Goal: Task Accomplishment & Management: Use online tool/utility

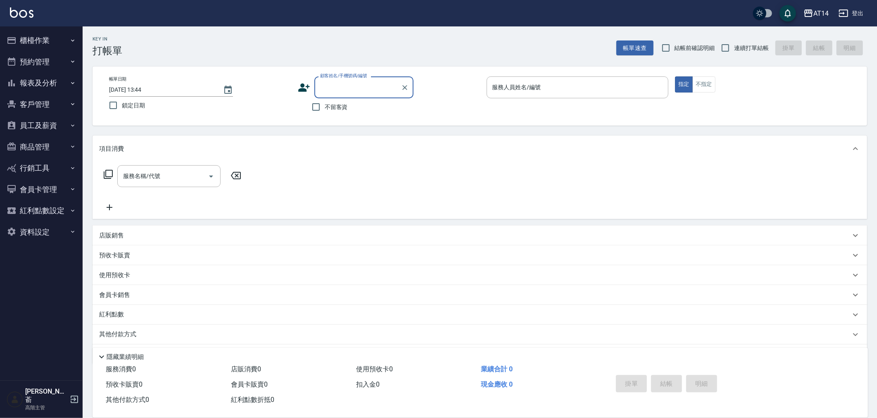
click at [40, 44] on button "櫃檯作業" at bounding box center [41, 40] width 76 height 21
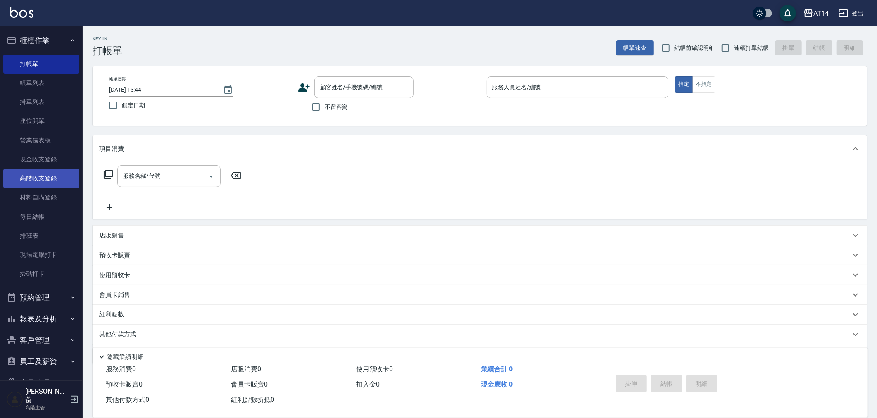
click at [39, 176] on link "高階收支登錄" at bounding box center [41, 178] width 76 height 19
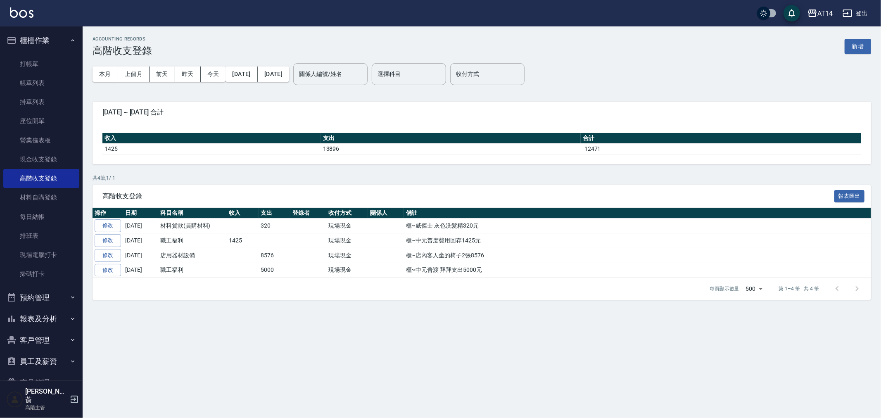
click at [853, 43] on button "新增" at bounding box center [857, 46] width 26 height 15
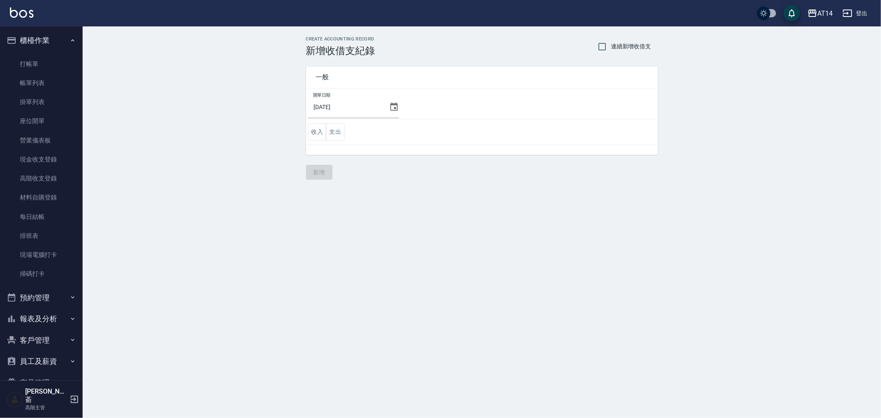
click at [389, 107] on icon at bounding box center [394, 107] width 10 height 10
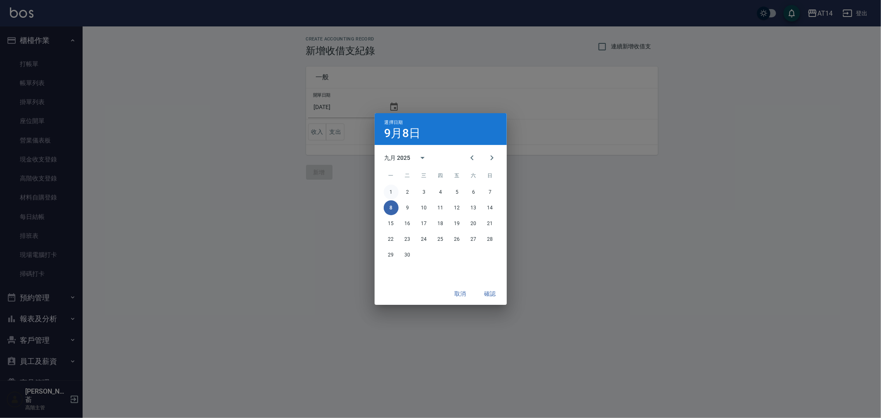
click at [394, 192] on button "1" at bounding box center [391, 192] width 15 height 15
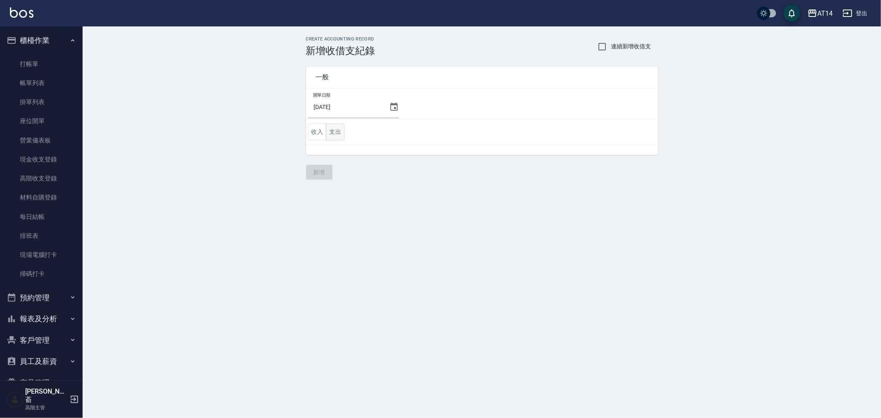
click at [330, 129] on button "支出" at bounding box center [335, 131] width 19 height 17
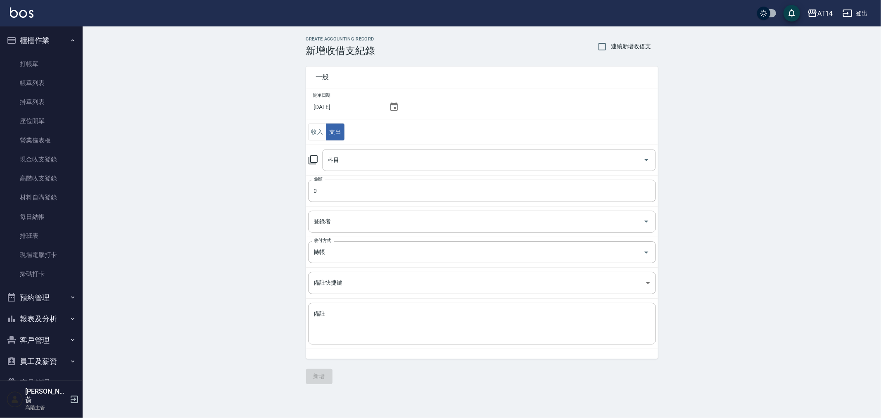
click at [351, 159] on input "科目" at bounding box center [483, 160] width 314 height 14
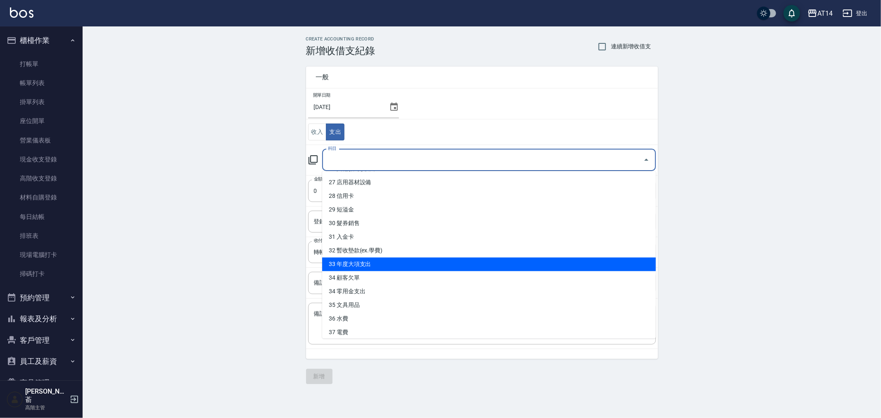
scroll to position [384, 0]
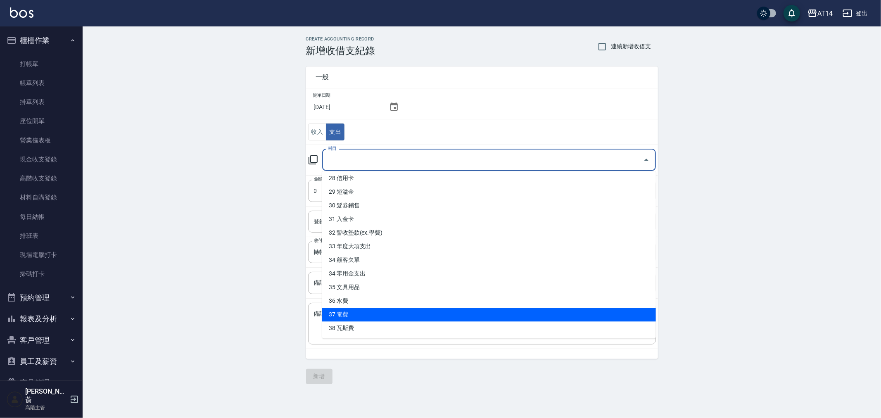
click at [401, 312] on li "37 電費" at bounding box center [489, 315] width 334 height 14
type input "37 電費"
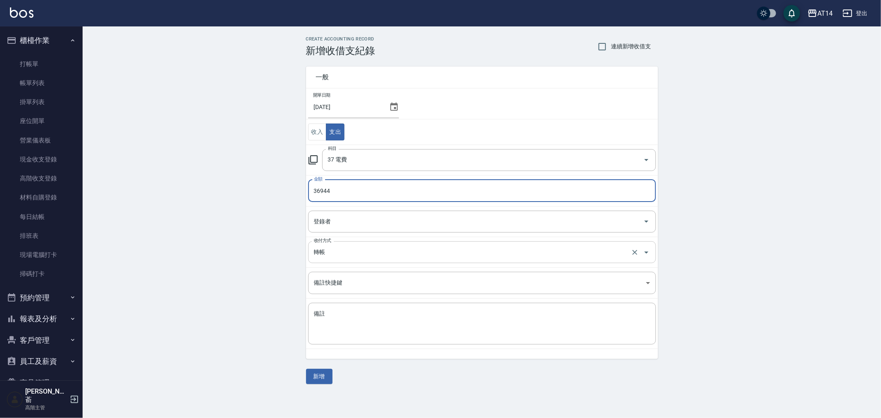
type input "36944"
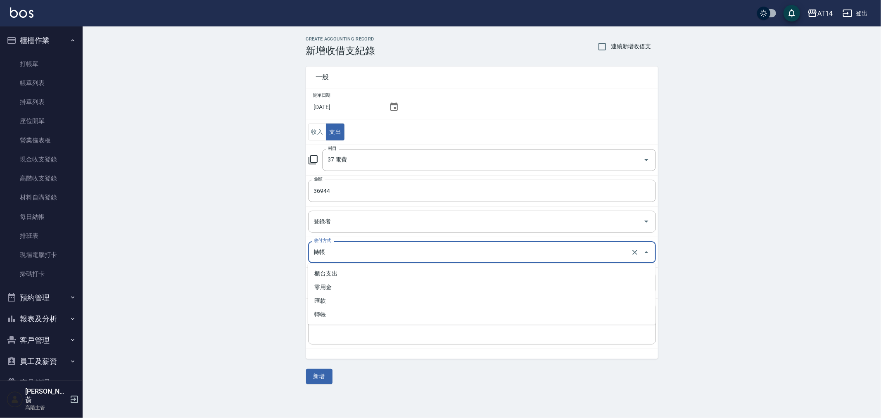
click at [360, 254] on input "轉帳" at bounding box center [470, 252] width 317 height 14
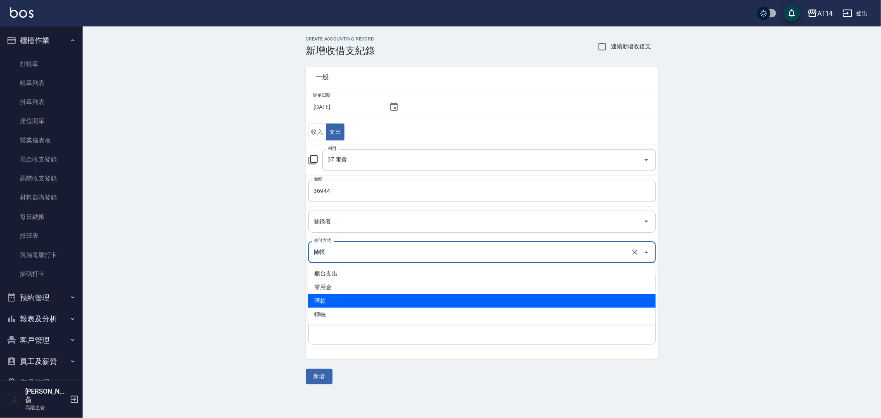
click at [360, 297] on li "匯款" at bounding box center [482, 301] width 348 height 14
type input "匯款"
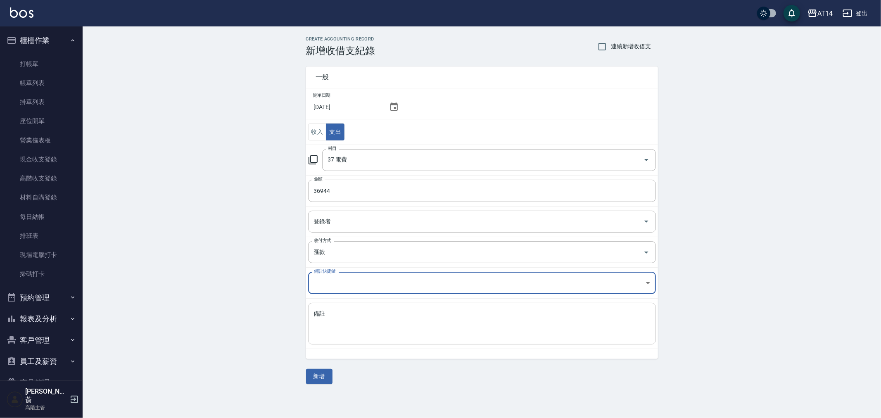
click at [352, 325] on textarea "備註" at bounding box center [482, 324] width 336 height 28
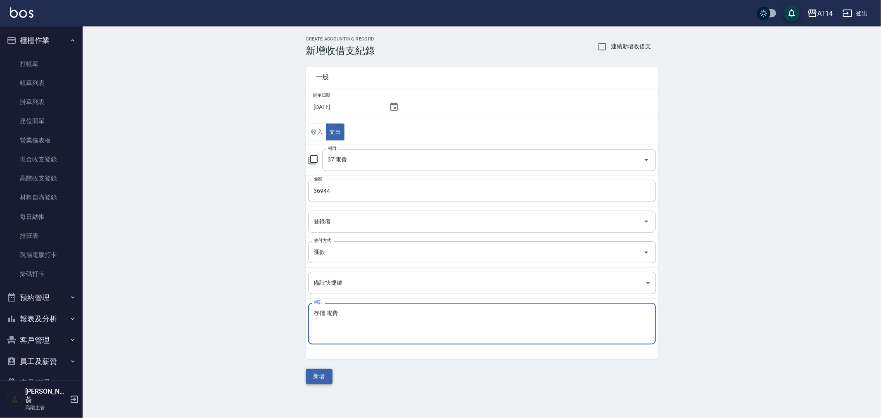
type textarea "存摺 電費"
click at [325, 377] on button "新增" at bounding box center [319, 376] width 26 height 15
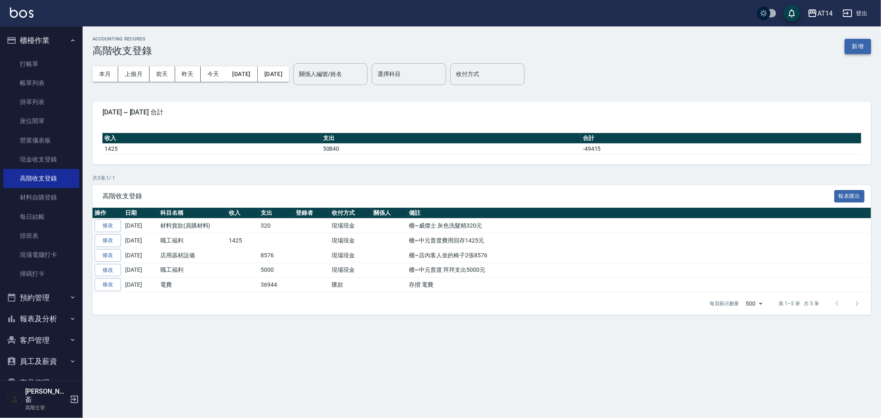
click at [859, 51] on button "新增" at bounding box center [857, 46] width 26 height 15
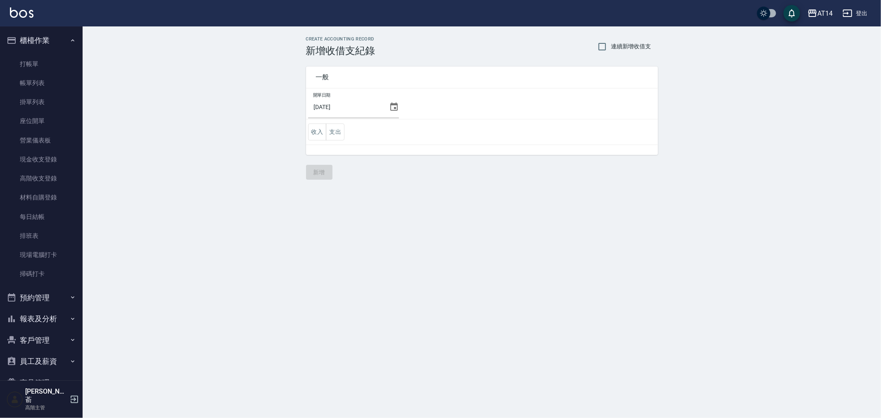
click at [390, 108] on icon at bounding box center [394, 107] width 10 height 10
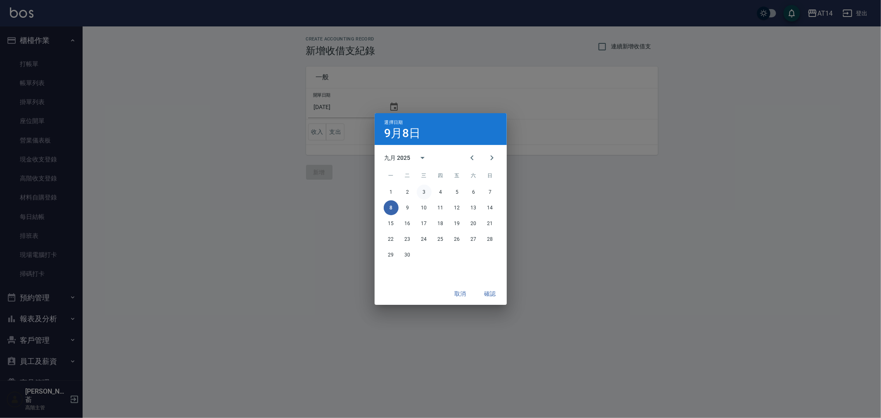
click at [420, 192] on button "3" at bounding box center [424, 192] width 15 height 15
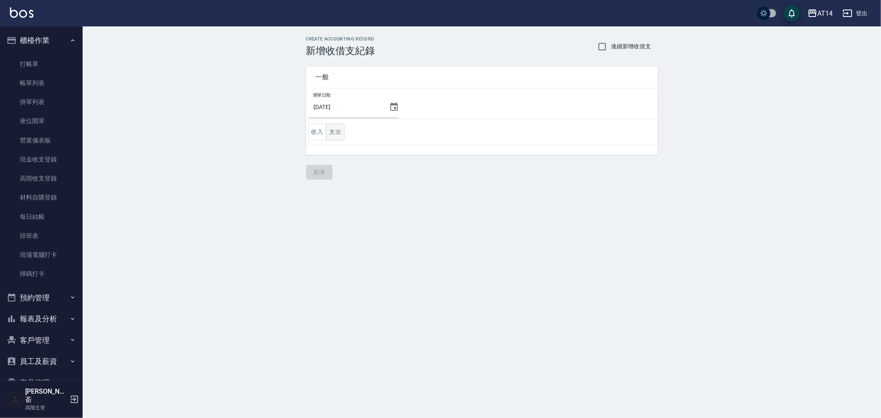
click at [336, 129] on button "支出" at bounding box center [335, 131] width 19 height 17
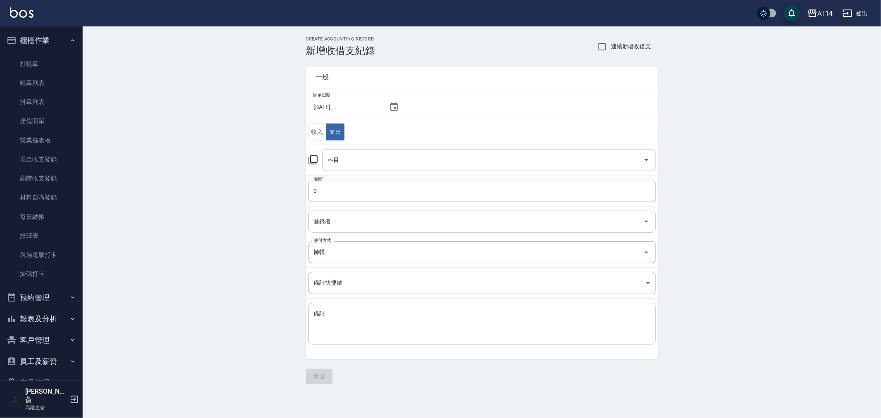
click at [386, 166] on input "科目" at bounding box center [483, 160] width 314 height 14
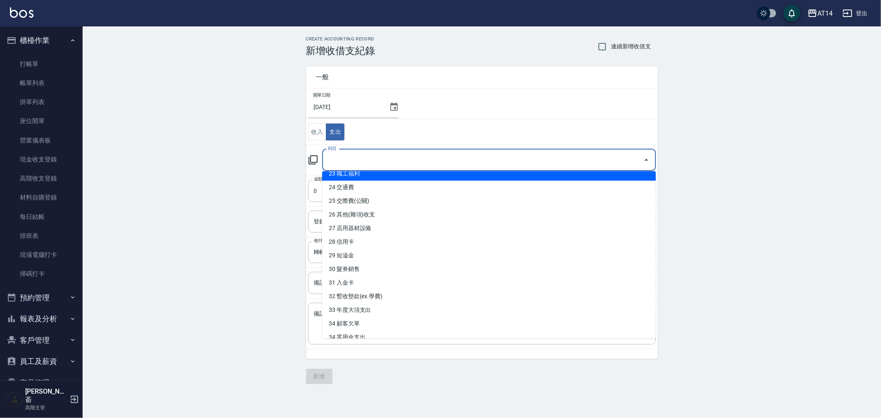
scroll to position [367, 0]
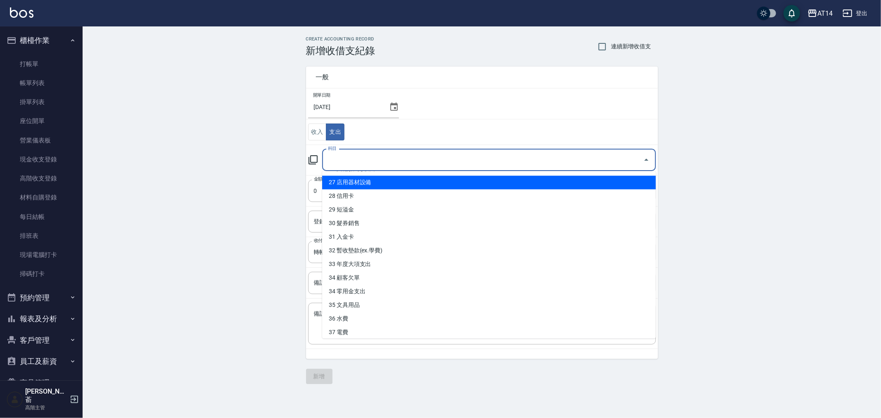
click at [254, 201] on div "CREATE ACCOUNTING RECORD 新增收借支紀錄 連續新增收借支 一般 開單日期 2025/09/03 收入 支出 科目 科目 金額 0 金額…" at bounding box center [482, 209] width 798 height 367
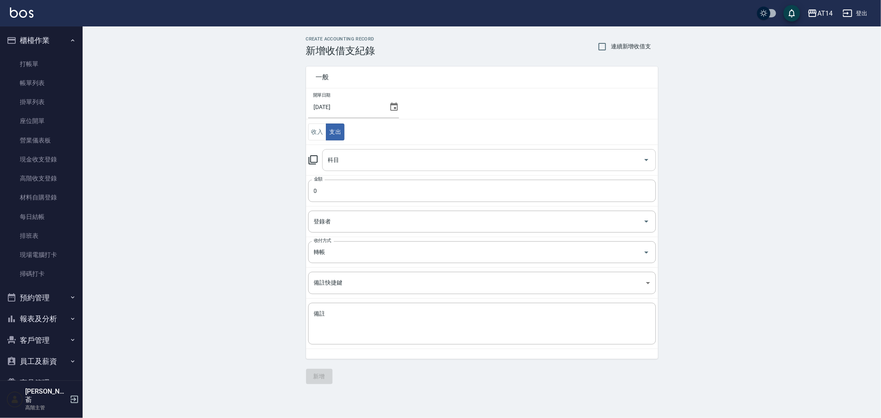
click at [374, 162] on input "科目" at bounding box center [483, 160] width 314 height 14
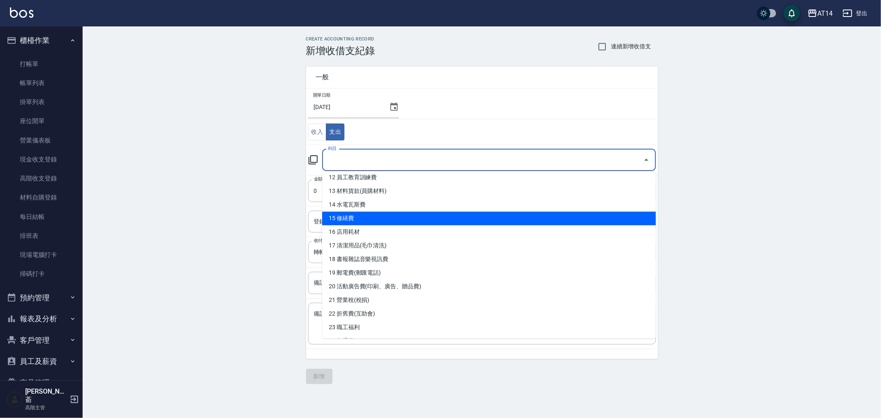
scroll to position [183, 0]
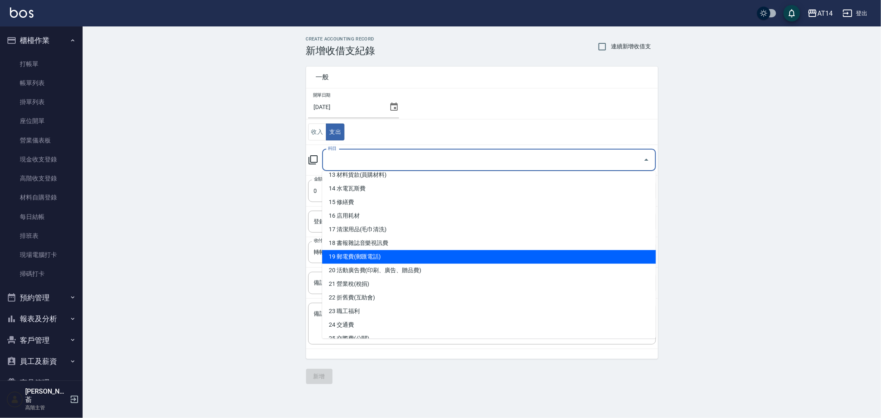
click at [410, 257] on li "19 郵電費(郵匯電話)" at bounding box center [489, 257] width 334 height 14
type input "19 郵電費(郵匯電話)"
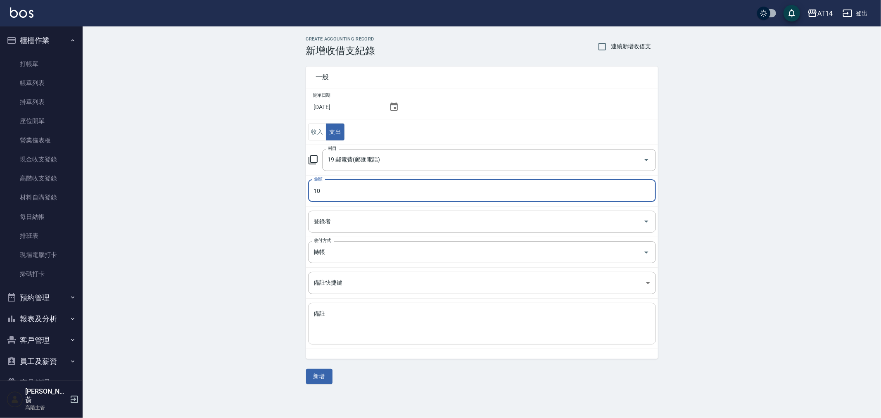
type input "10"
click at [333, 320] on textarea "備註" at bounding box center [482, 324] width 336 height 28
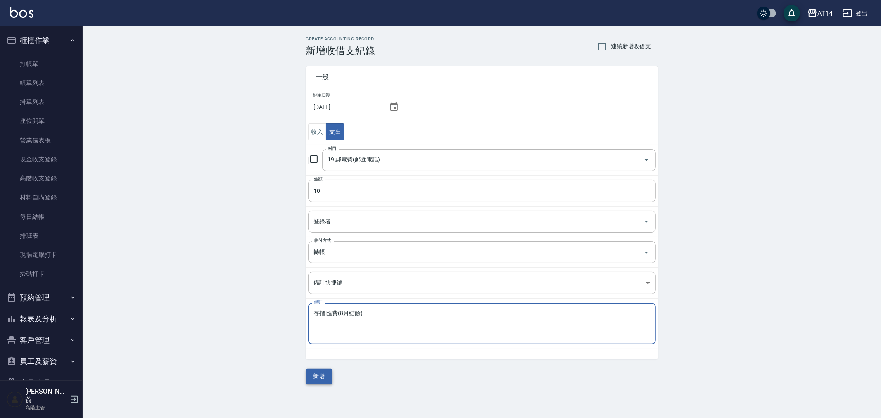
type textarea "存摺 匯費(8月結餘)"
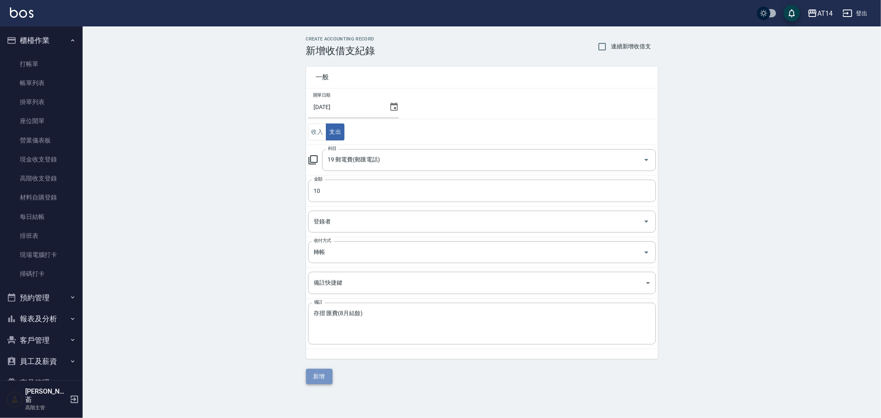
click at [315, 374] on button "新增" at bounding box center [319, 376] width 26 height 15
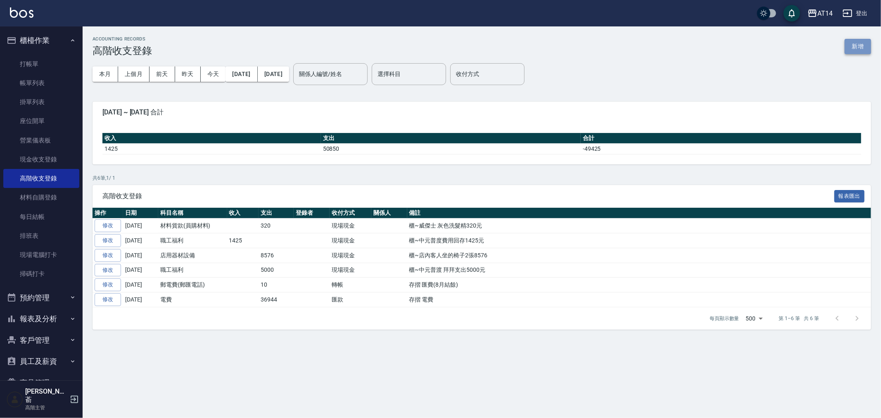
click at [851, 48] on button "新增" at bounding box center [857, 46] width 26 height 15
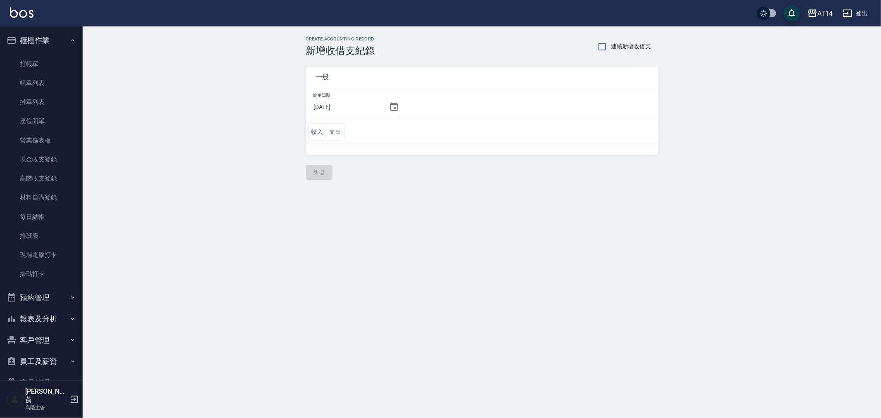
click at [393, 105] on icon at bounding box center [393, 106] width 7 height 8
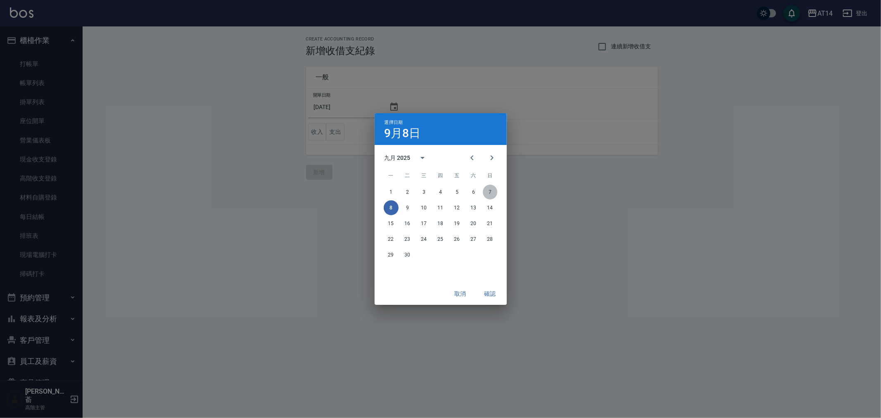
click at [491, 188] on button "7" at bounding box center [490, 192] width 15 height 15
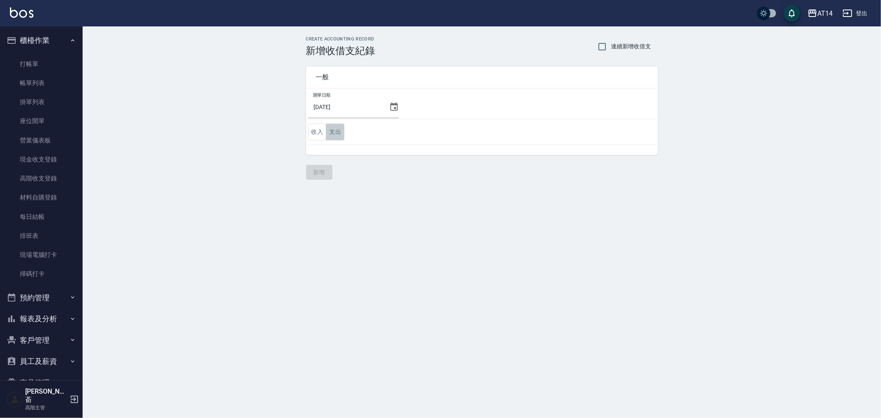
click at [332, 127] on button "支出" at bounding box center [335, 131] width 19 height 17
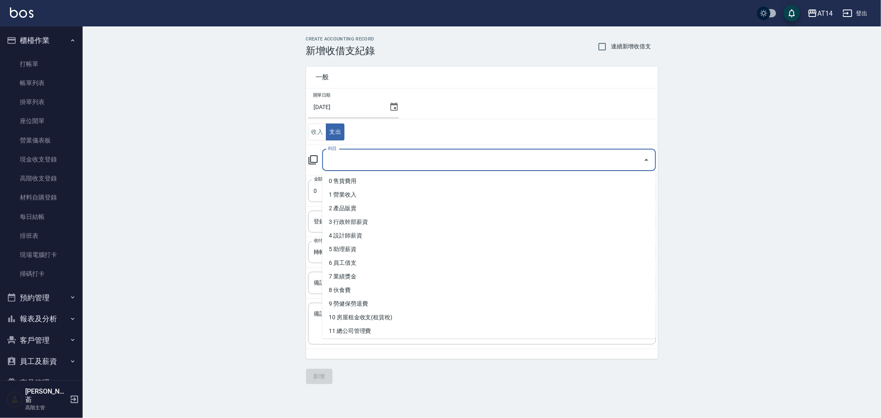
click at [358, 158] on input "科目" at bounding box center [483, 160] width 314 height 14
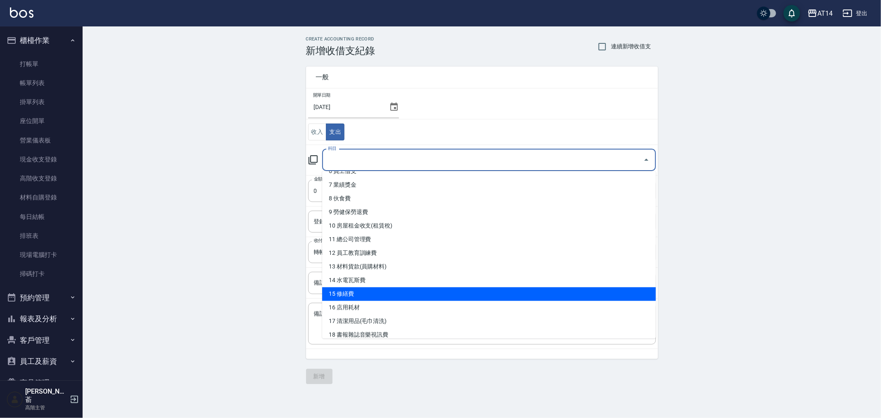
scroll to position [137, 0]
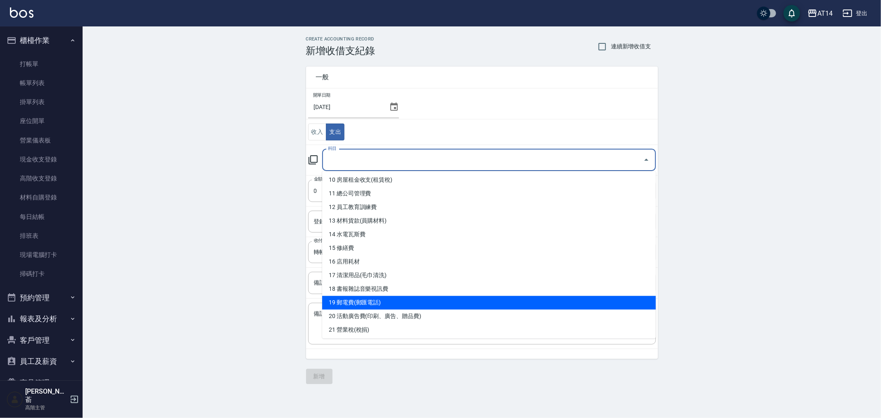
click at [394, 303] on li "19 郵電費(郵匯電話)" at bounding box center [489, 303] width 334 height 14
type input "19 郵電費(郵匯電話)"
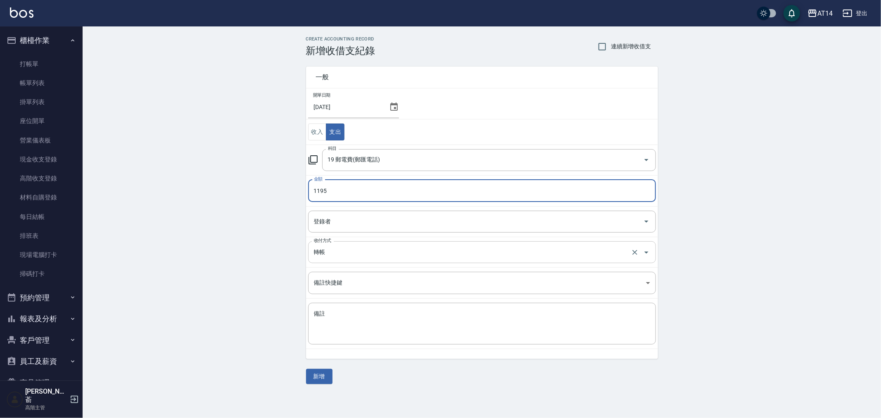
type input "1195"
click at [351, 252] on input "轉帳" at bounding box center [470, 252] width 317 height 14
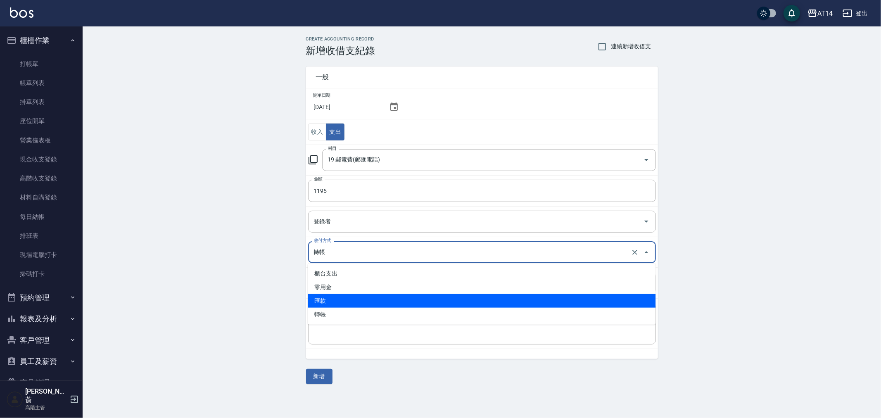
click at [349, 302] on li "匯款" at bounding box center [482, 301] width 348 height 14
type input "匯款"
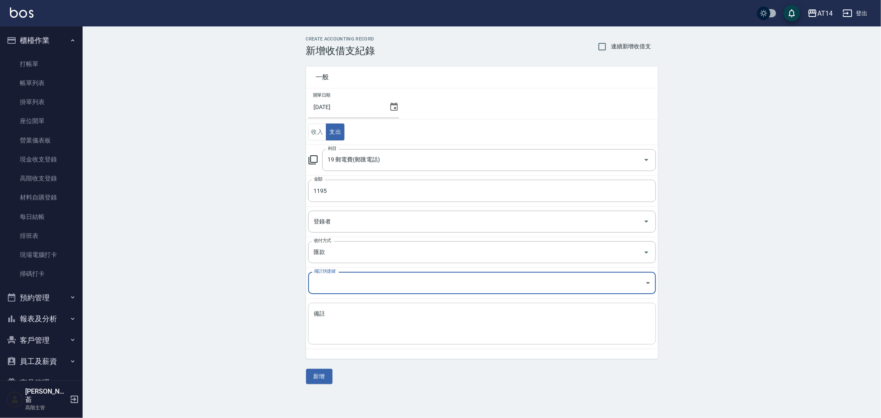
click at [348, 322] on textarea "備註" at bounding box center [482, 324] width 336 height 28
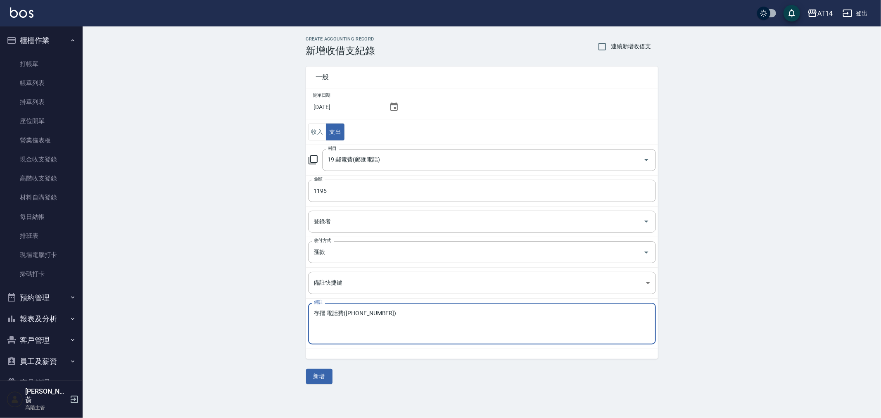
drag, startPoint x: 386, startPoint y: 311, endPoint x: 301, endPoint y: 308, distance: 84.7
click at [301, 308] on div "一般 開單日期 2025/09/07 收入 支出 科目 19 郵電費(郵匯電話) 科目 金額 1195 金額 登錄者 登錄者 收付方式 匯款 收付方式 備註快…" at bounding box center [477, 208] width 362 height 302
type textarea "存摺 電話費(2722-2158)"
click at [314, 371] on button "新增" at bounding box center [319, 376] width 26 height 15
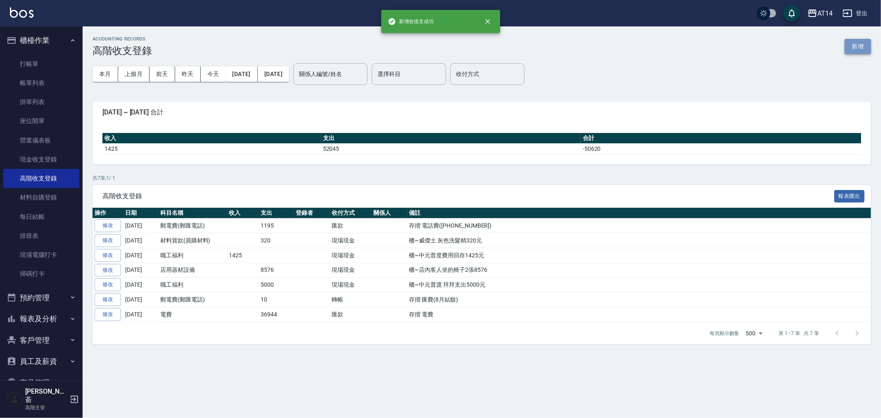
click at [857, 40] on button "新增" at bounding box center [857, 46] width 26 height 15
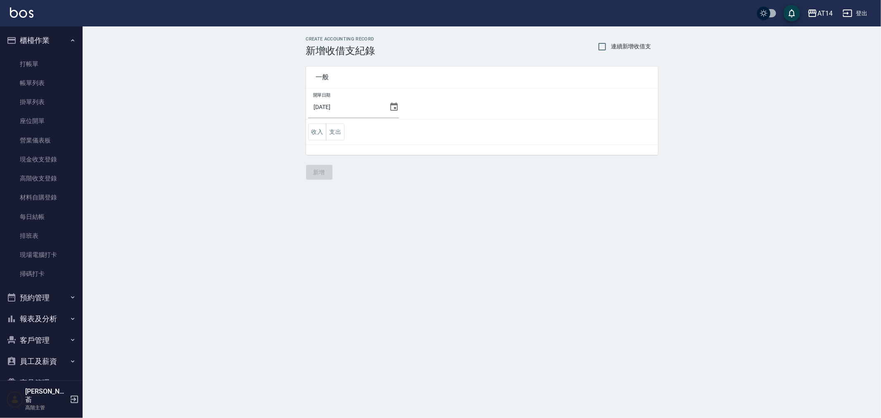
click at [389, 106] on icon at bounding box center [394, 107] width 10 height 10
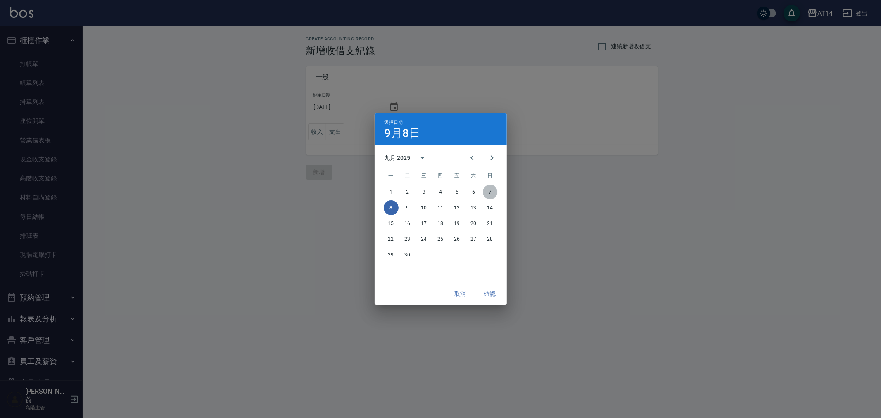
click at [486, 190] on button "7" at bounding box center [490, 192] width 15 height 15
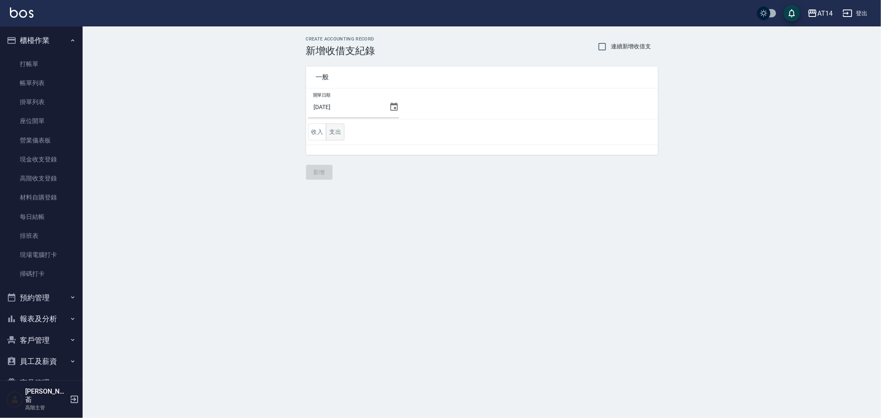
click at [334, 131] on button "支出" at bounding box center [335, 131] width 19 height 17
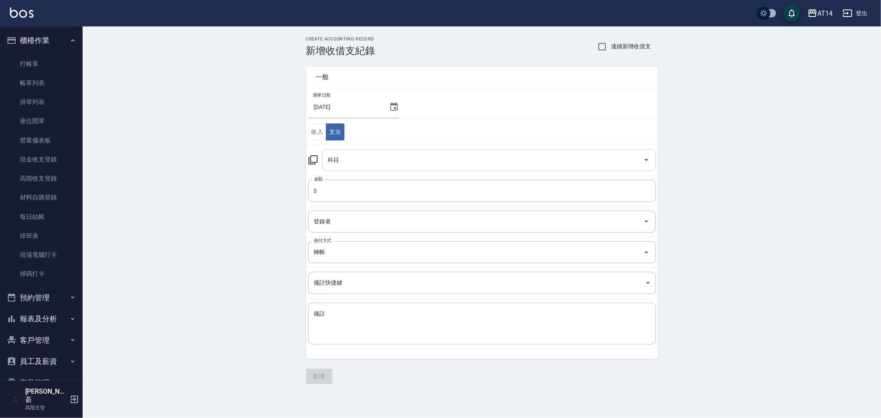
click at [366, 163] on input "科目" at bounding box center [483, 160] width 314 height 14
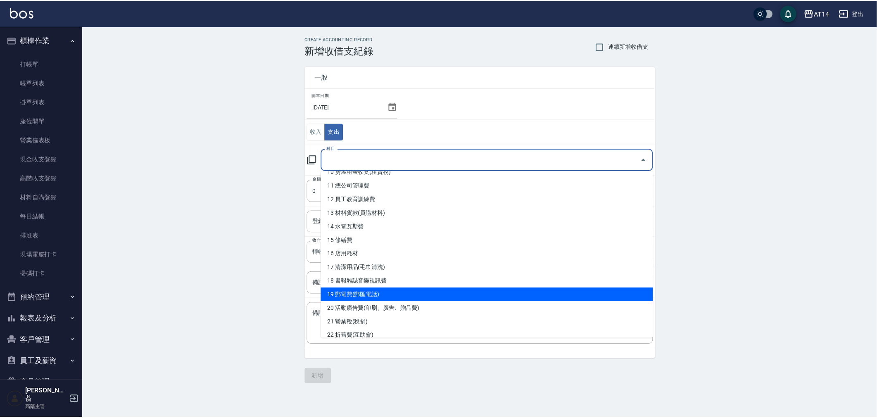
scroll to position [137, 0]
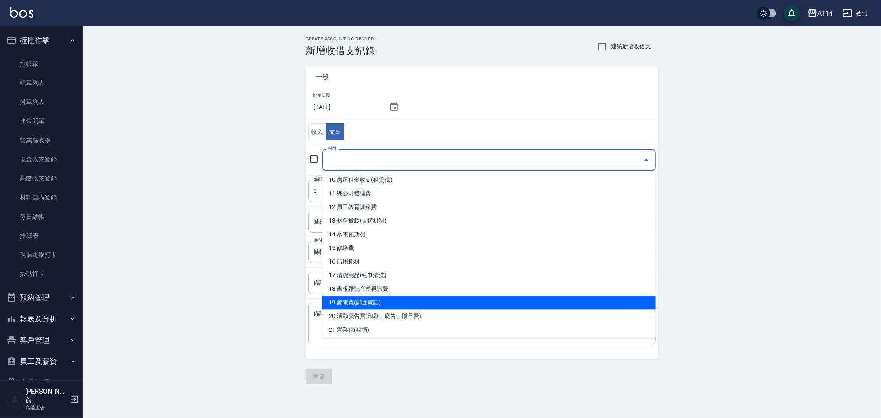
click at [417, 301] on li "19 郵電費(郵匯電話)" at bounding box center [489, 303] width 334 height 14
type input "19 郵電費(郵匯電話)"
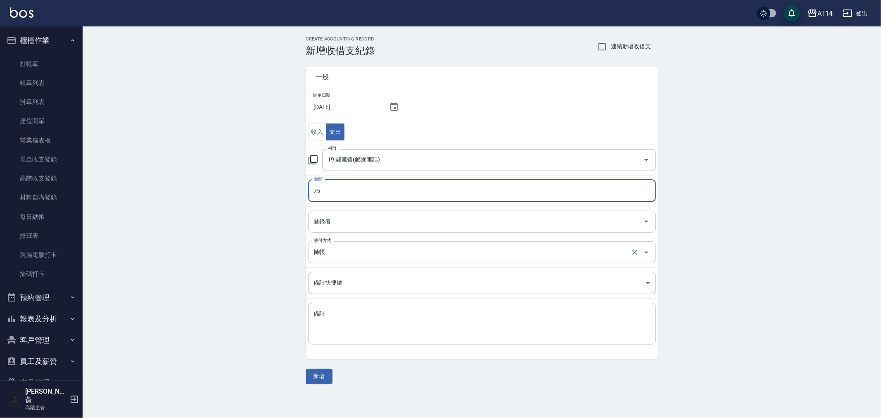
type input "75"
click at [332, 252] on input "轉帳" at bounding box center [470, 252] width 317 height 14
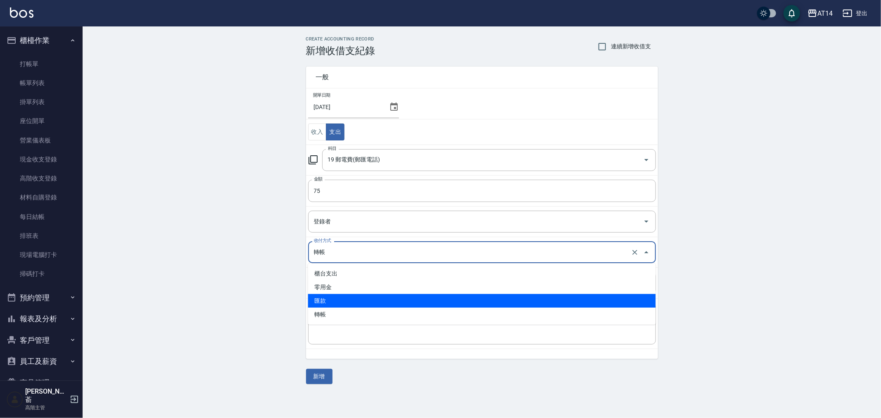
click at [337, 299] on li "匯款" at bounding box center [482, 301] width 348 height 14
type input "匯款"
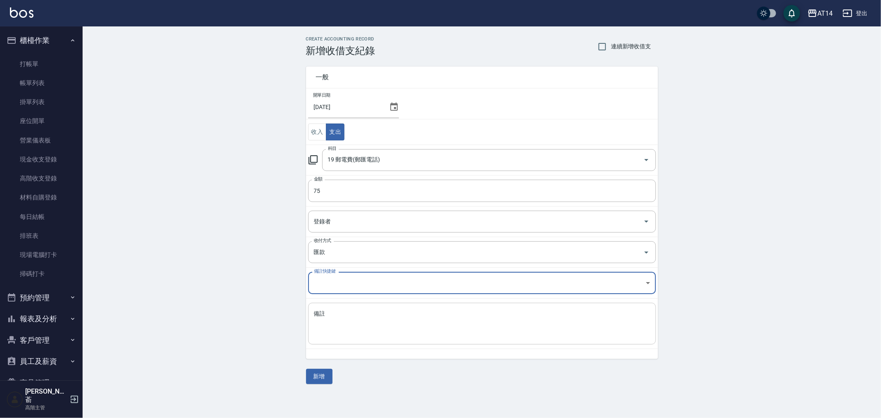
click at [339, 319] on textarea "備註" at bounding box center [482, 324] width 336 height 28
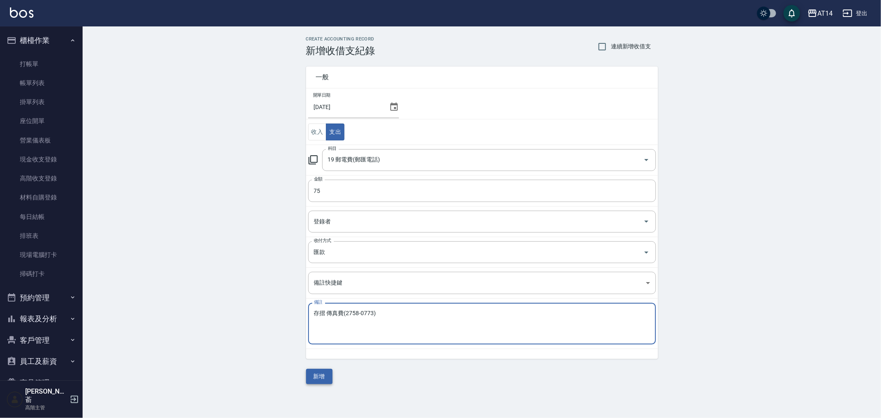
type textarea "存摺 傳真費(2758-0773)"
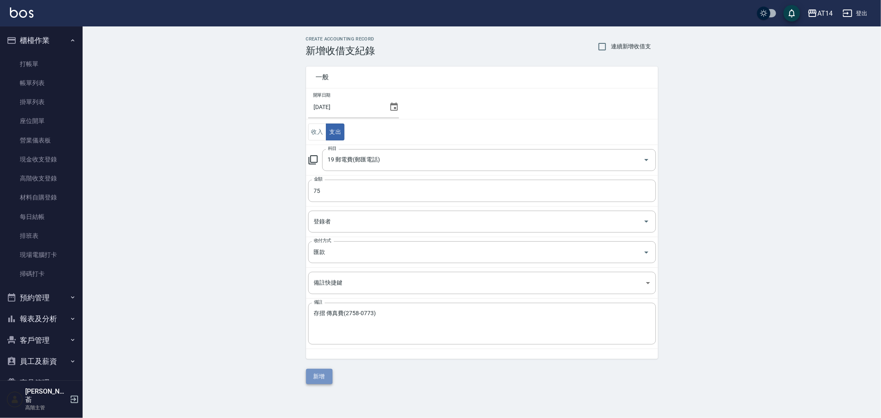
click at [321, 376] on button "新增" at bounding box center [319, 376] width 26 height 15
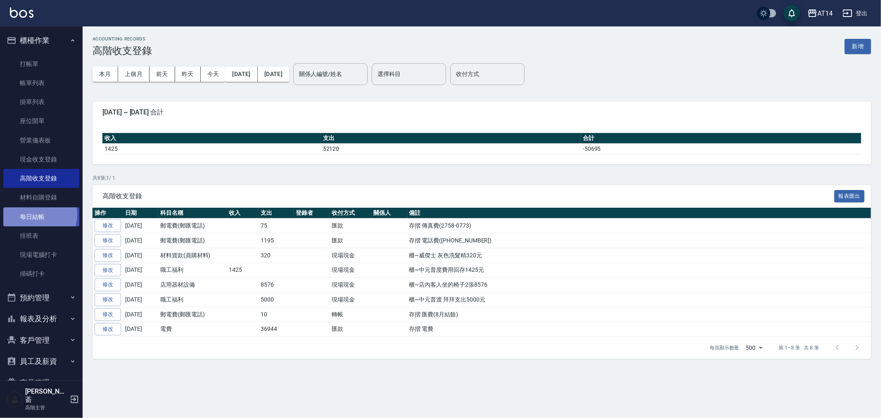
click at [28, 214] on link "每日結帳" at bounding box center [41, 216] width 76 height 19
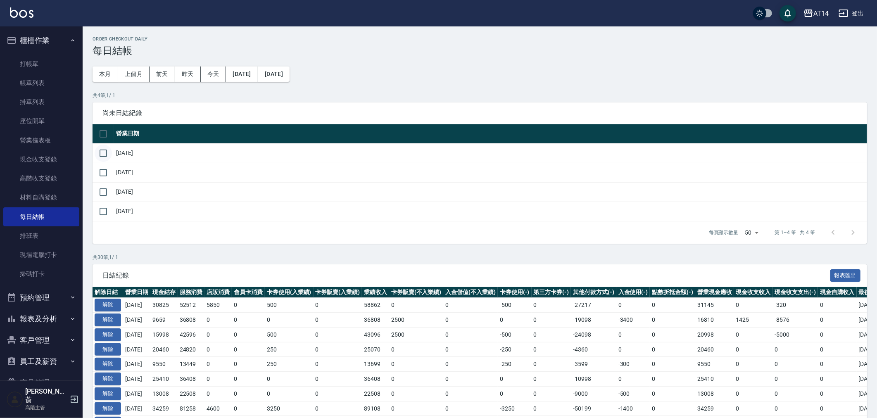
click at [102, 151] on input "checkbox" at bounding box center [103, 153] width 17 height 17
checkbox input "true"
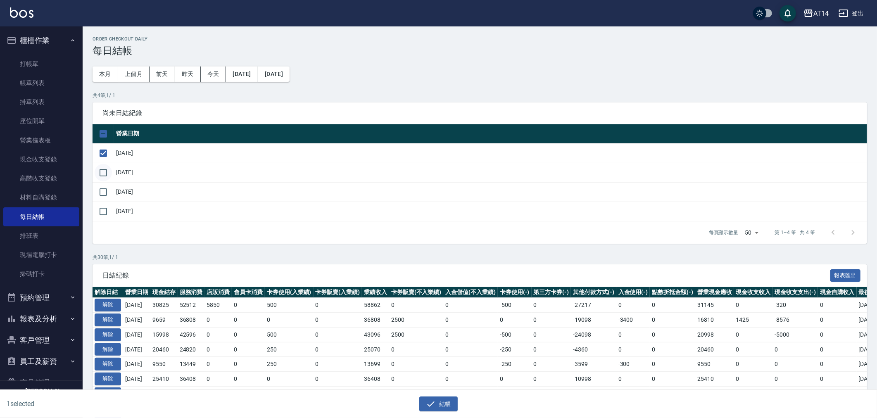
click at [104, 172] on input "checkbox" at bounding box center [103, 172] width 17 height 17
checkbox input "true"
click at [102, 188] on input "checkbox" at bounding box center [103, 191] width 17 height 17
checkbox input "true"
click at [441, 401] on button "結帳" at bounding box center [438, 403] width 38 height 15
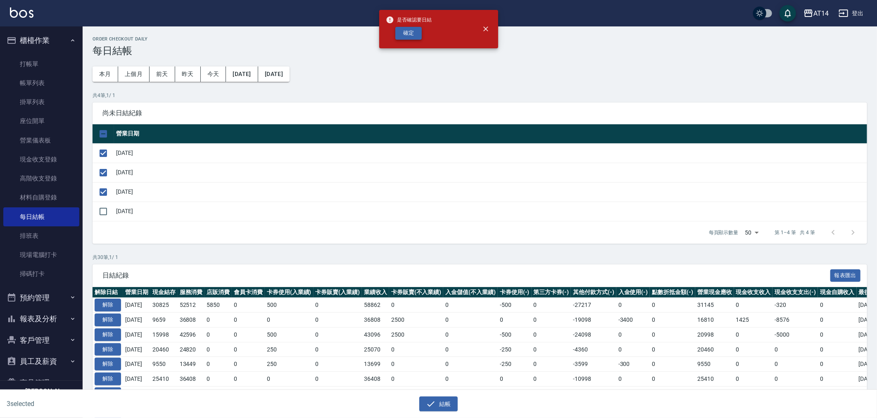
click at [412, 33] on button "確定" at bounding box center [408, 33] width 26 height 13
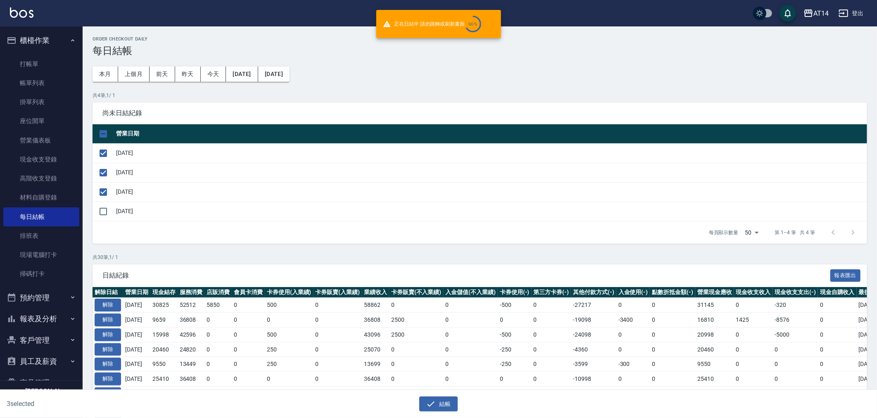
checkbox input "false"
